Goal: Book appointment/travel/reservation

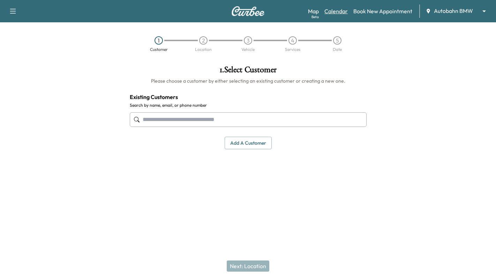
click at [335, 15] on div "Map Beta Calendar Book New Appointment Autobahn BMW ******** ​" at bounding box center [399, 11] width 183 height 13
click at [336, 12] on link "Calendar" at bounding box center [336, 11] width 23 height 8
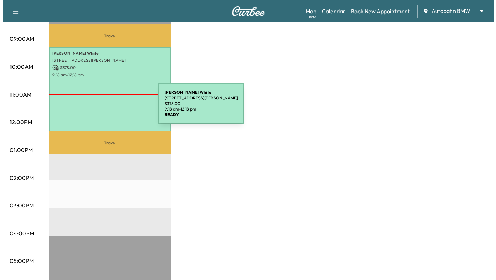
scroll to position [175, 0]
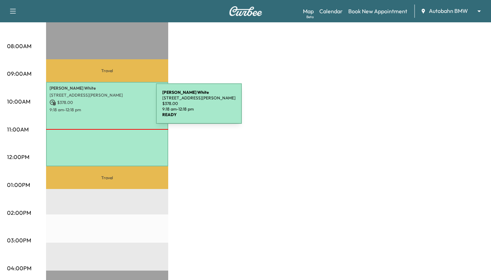
click at [104, 108] on p "9:18 am - 12:18 pm" at bounding box center [107, 110] width 115 height 6
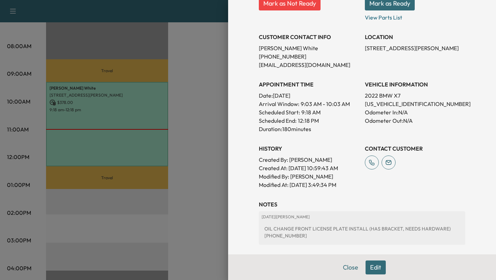
scroll to position [197, 0]
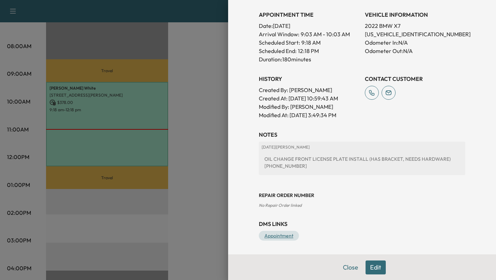
click at [273, 235] on link "Appointment" at bounding box center [279, 236] width 40 height 10
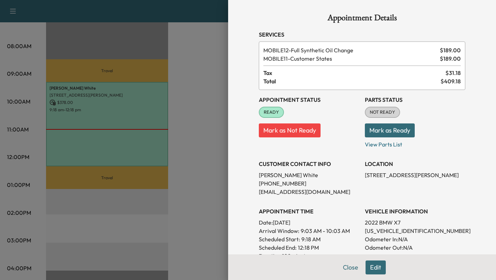
scroll to position [0, 0]
click at [383, 133] on button "Mark as Ready" at bounding box center [390, 131] width 50 height 14
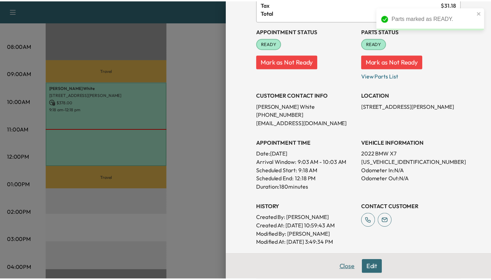
scroll to position [70, 0]
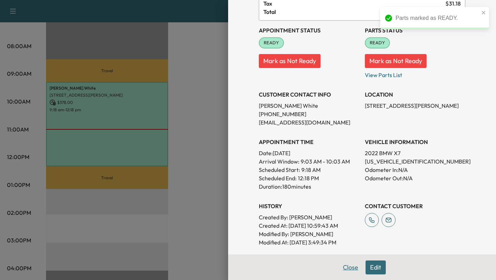
click at [350, 266] on button "Close" at bounding box center [351, 268] width 24 height 14
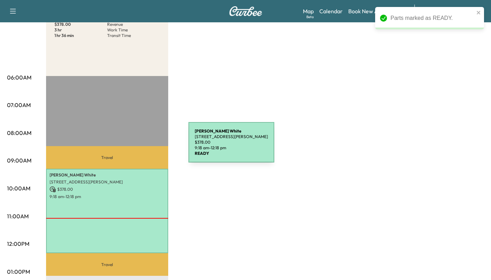
scroll to position [62, 0]
